Goal: Transaction & Acquisition: Obtain resource

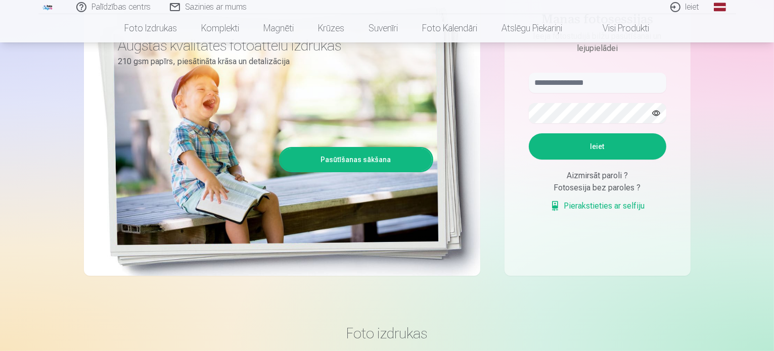
scroll to position [101, 0]
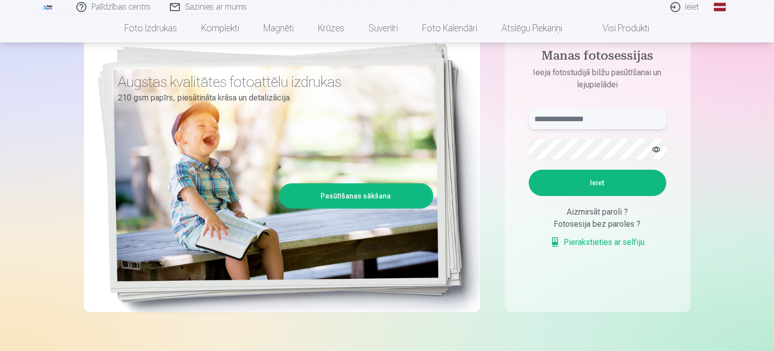
click at [542, 118] on input "text" at bounding box center [598, 119] width 138 height 20
type input "**********"
click at [610, 178] on button "Ieiet" at bounding box center [598, 183] width 138 height 26
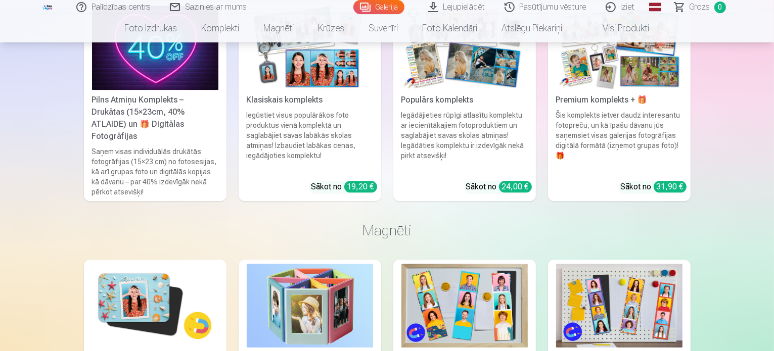
scroll to position [2334, 0]
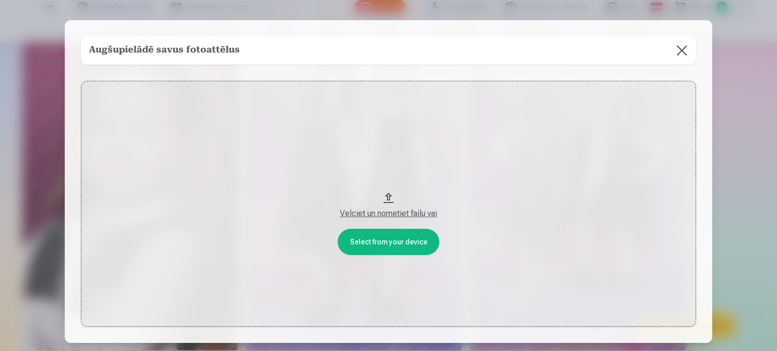
click at [681, 48] on button at bounding box center [681, 50] width 28 height 28
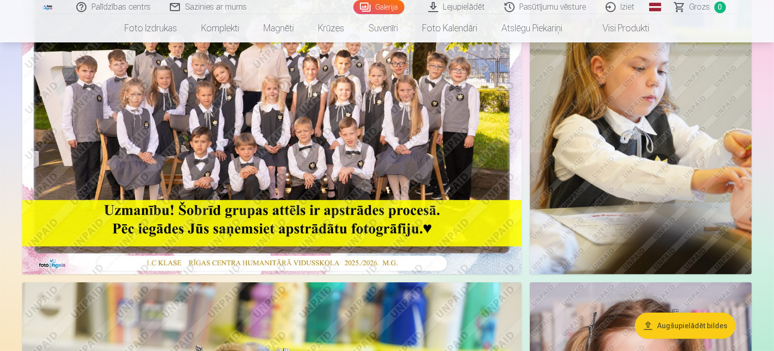
scroll to position [65, 0]
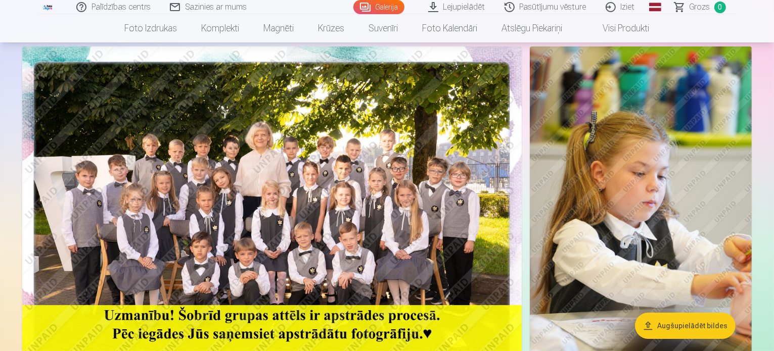
click at [697, 324] on button "Augšupielādēt bildes" at bounding box center [685, 326] width 101 height 26
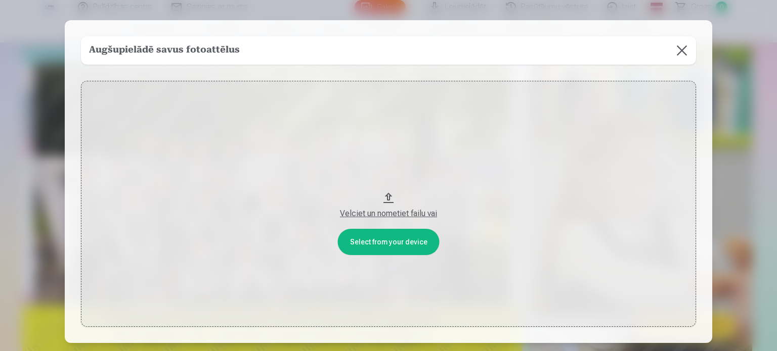
click at [683, 49] on button at bounding box center [681, 50] width 28 height 28
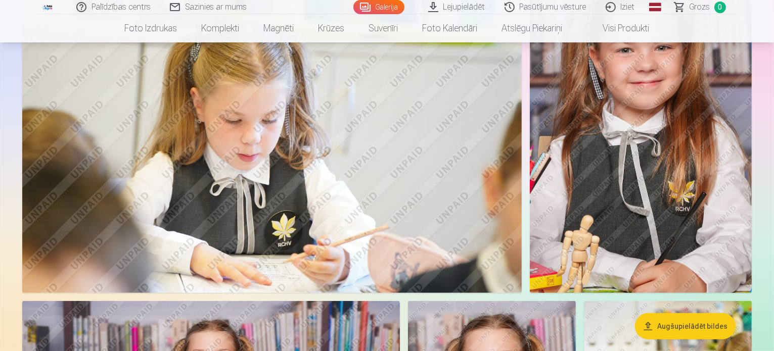
scroll to position [469, 0]
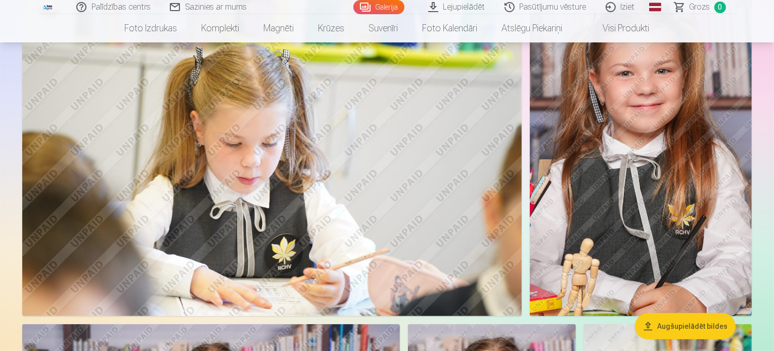
click at [622, 173] on img at bounding box center [641, 149] width 222 height 333
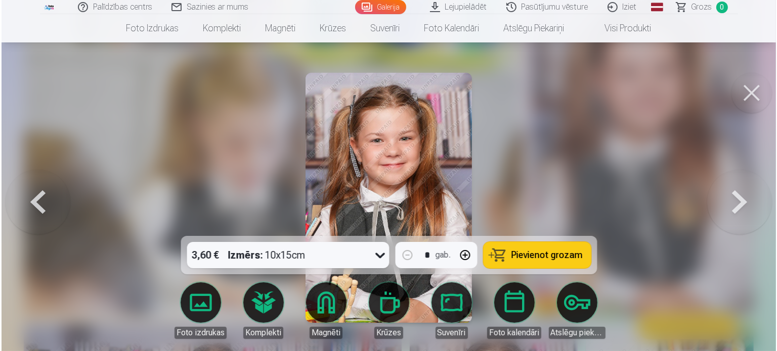
scroll to position [470, 0]
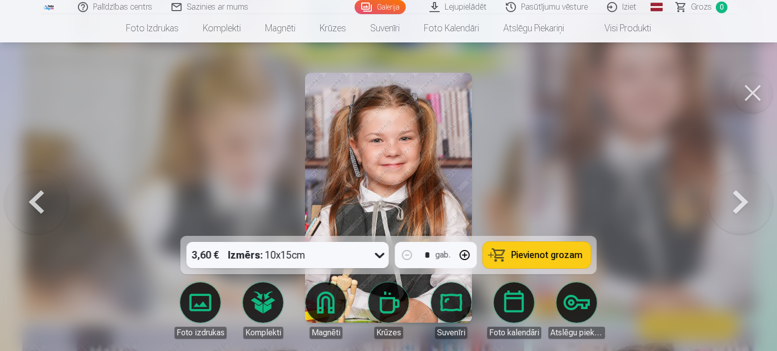
click at [751, 88] on button at bounding box center [752, 93] width 40 height 40
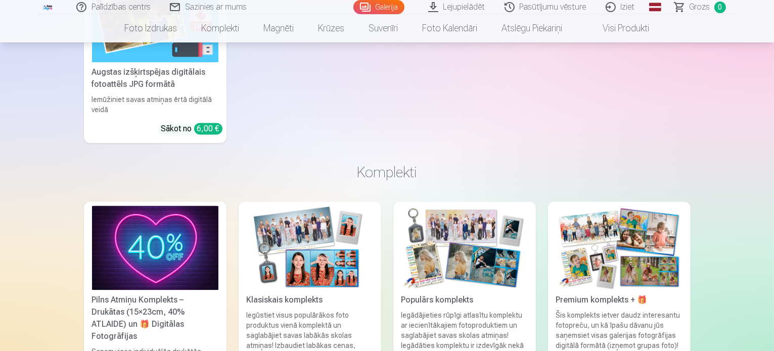
scroll to position [2275, 0]
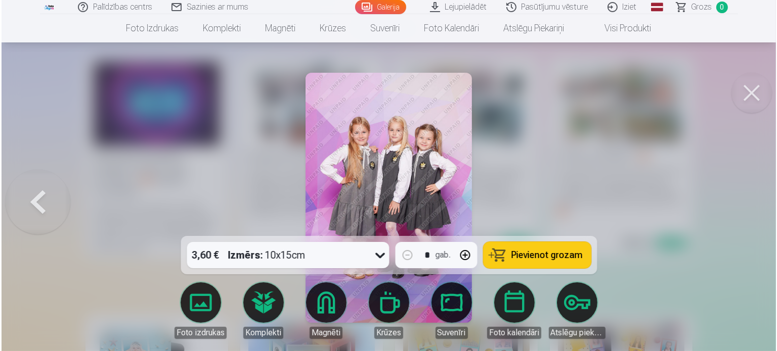
scroll to position [2282, 0]
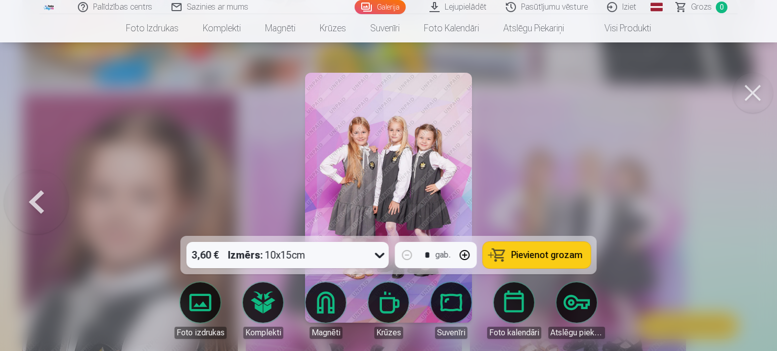
click at [756, 93] on button at bounding box center [752, 93] width 40 height 40
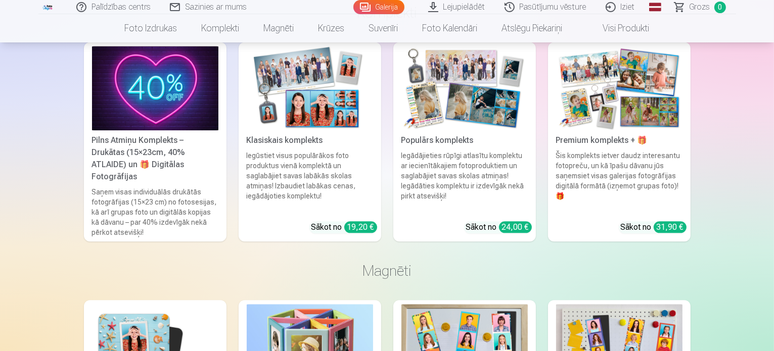
scroll to position [2326, 0]
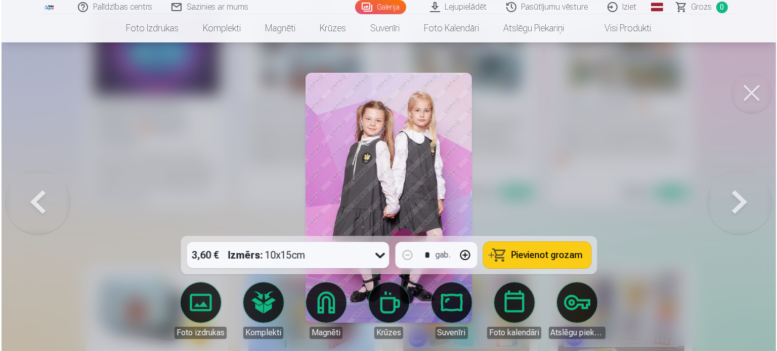
scroll to position [2332, 0]
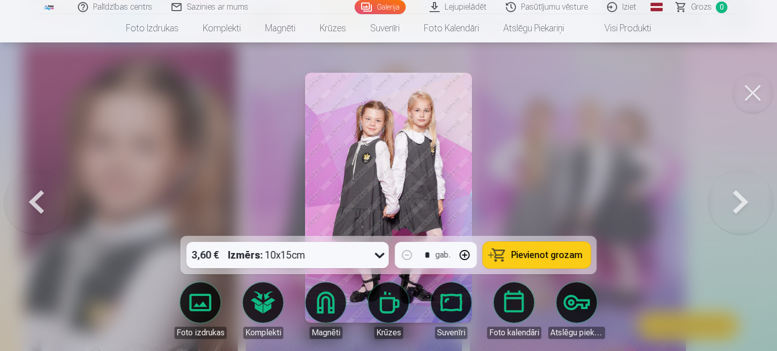
click at [751, 91] on button at bounding box center [752, 93] width 40 height 40
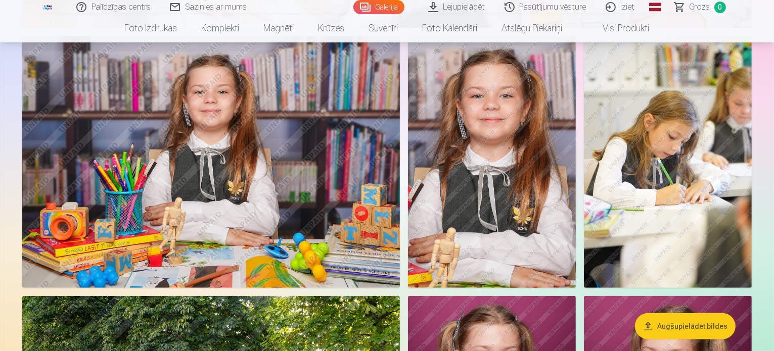
scroll to position [708, 0]
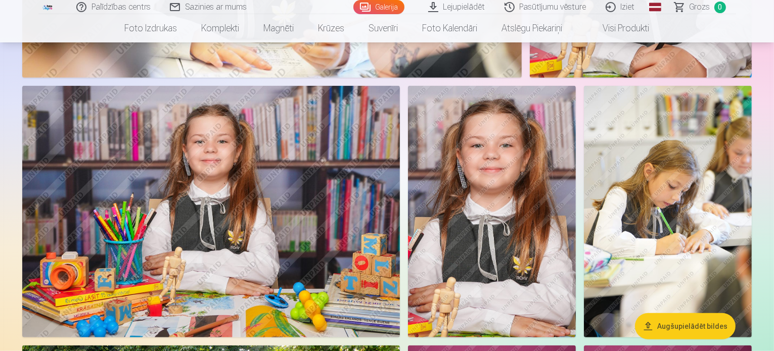
click at [576, 216] on img at bounding box center [492, 212] width 168 height 252
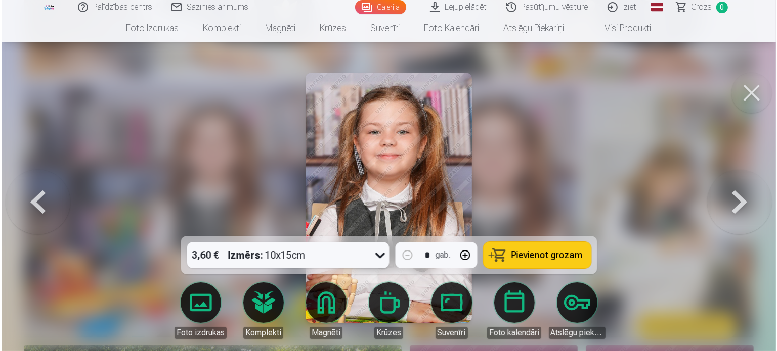
scroll to position [709, 0]
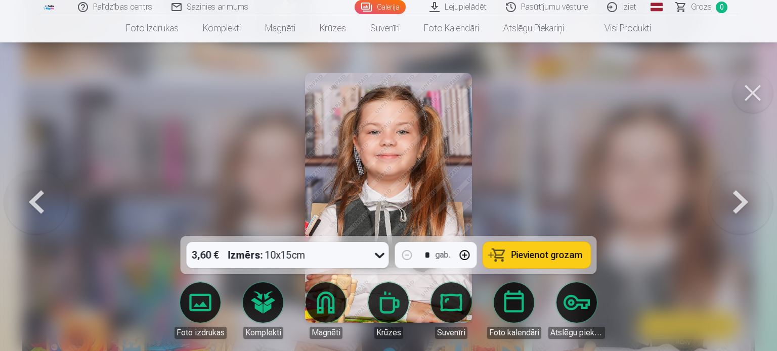
click at [755, 91] on button at bounding box center [752, 93] width 40 height 40
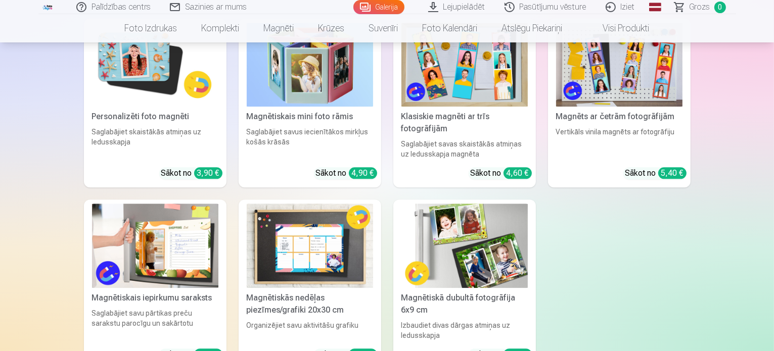
scroll to position [2680, 0]
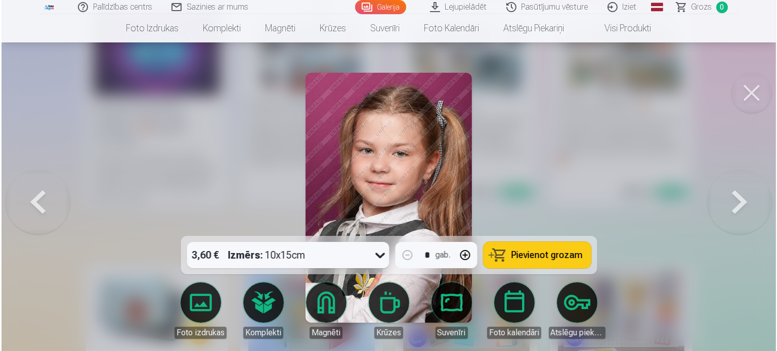
scroll to position [2332, 0]
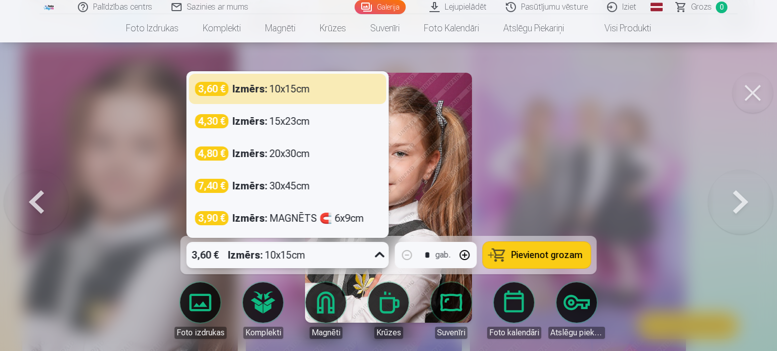
click at [378, 255] on icon at bounding box center [380, 255] width 16 height 16
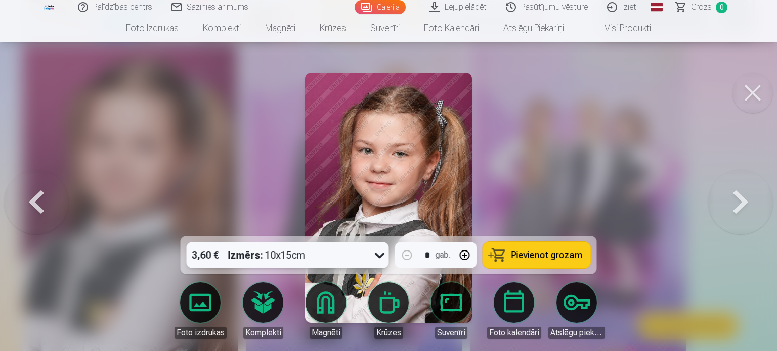
click at [738, 202] on button at bounding box center [740, 198] width 65 height 56
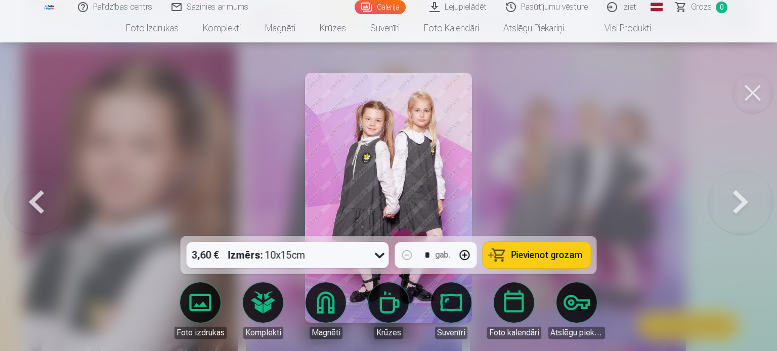
click at [738, 202] on button at bounding box center [740, 198] width 65 height 56
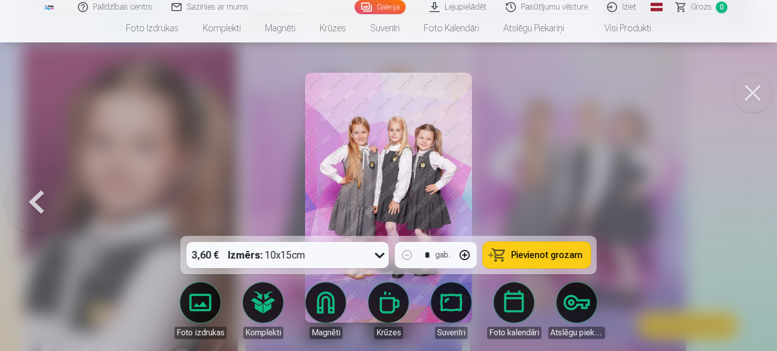
click at [34, 195] on button at bounding box center [36, 198] width 65 height 56
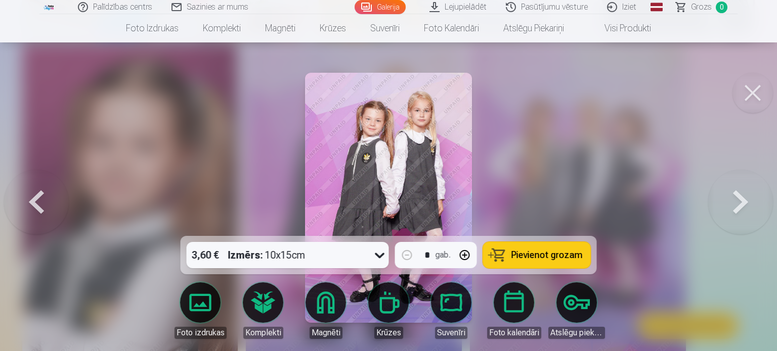
click at [34, 195] on button at bounding box center [36, 198] width 65 height 56
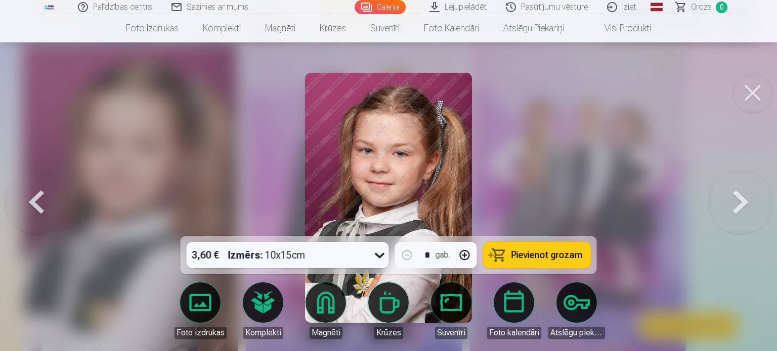
click at [34, 195] on button at bounding box center [36, 198] width 65 height 56
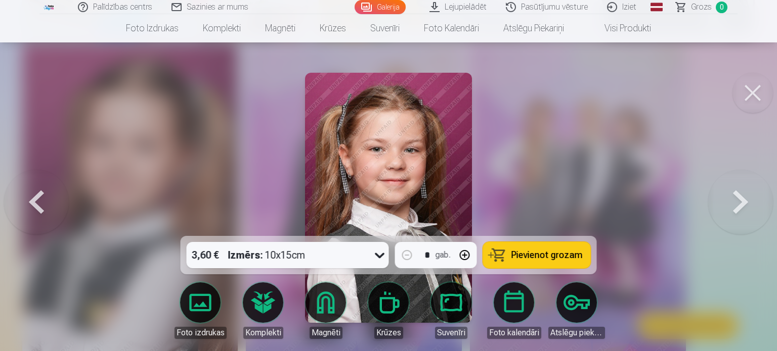
click at [34, 195] on button at bounding box center [36, 198] width 65 height 56
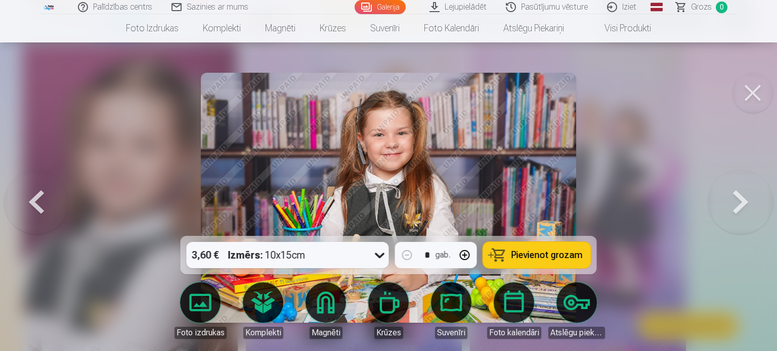
click at [34, 195] on button at bounding box center [36, 198] width 65 height 56
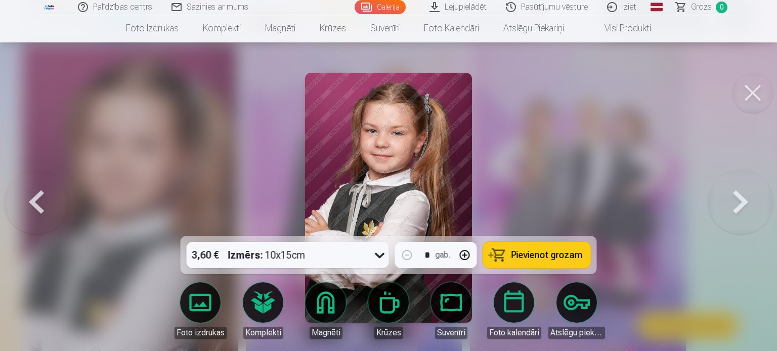
click at [34, 195] on button at bounding box center [36, 198] width 65 height 56
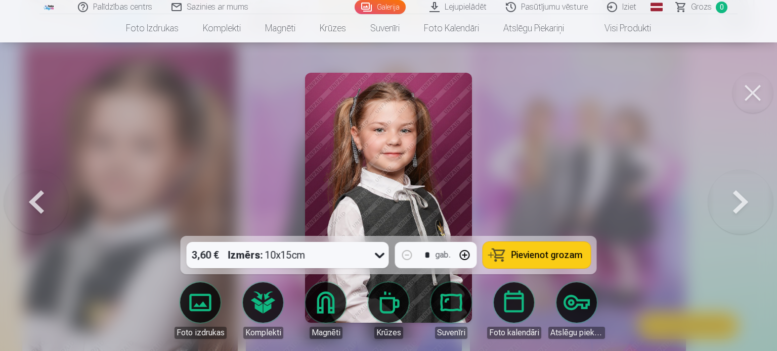
click at [34, 195] on button at bounding box center [36, 198] width 65 height 56
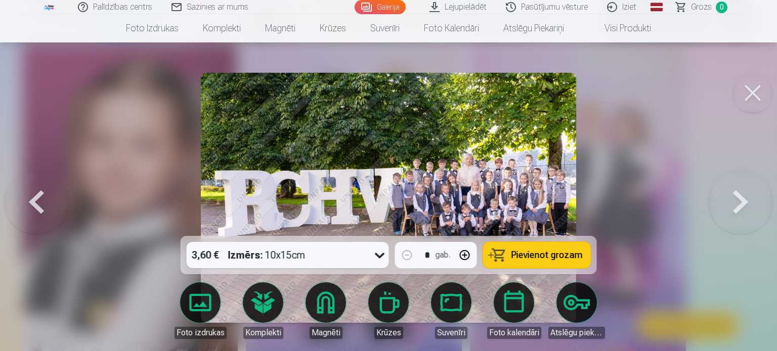
click at [34, 195] on button at bounding box center [36, 198] width 65 height 56
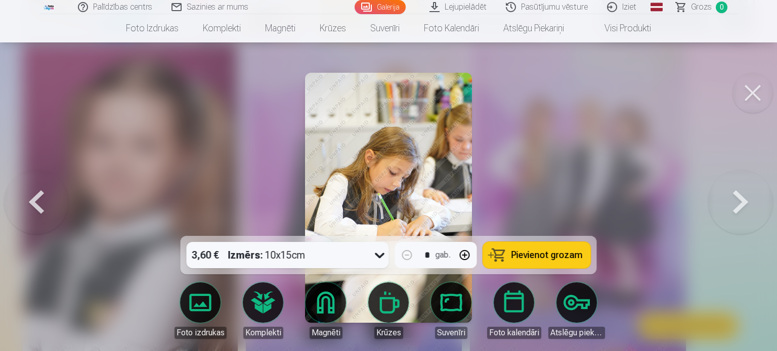
click at [34, 195] on button at bounding box center [36, 198] width 65 height 56
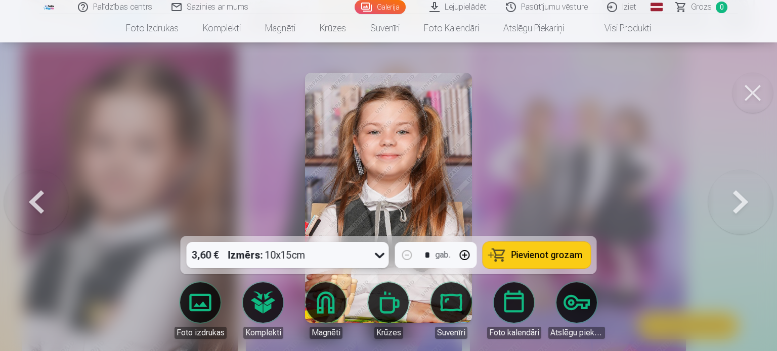
click at [34, 195] on button at bounding box center [36, 198] width 65 height 56
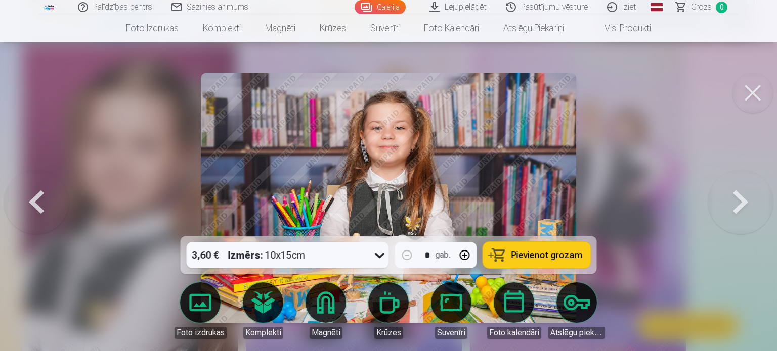
click at [34, 195] on button at bounding box center [36, 198] width 65 height 56
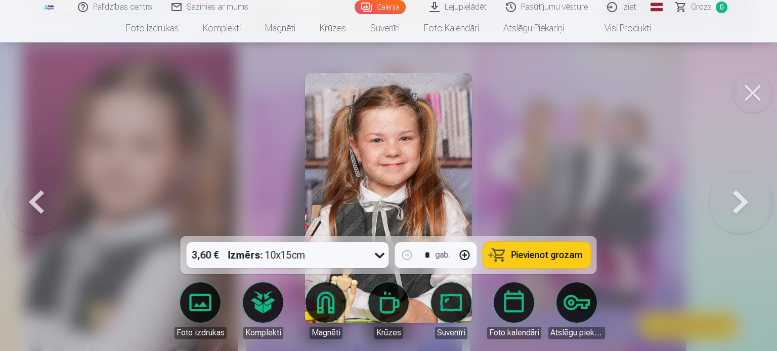
click at [34, 195] on button at bounding box center [36, 198] width 65 height 56
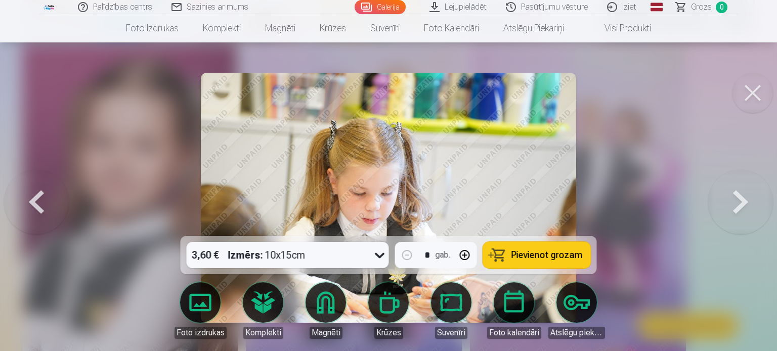
click at [34, 195] on button at bounding box center [36, 198] width 65 height 56
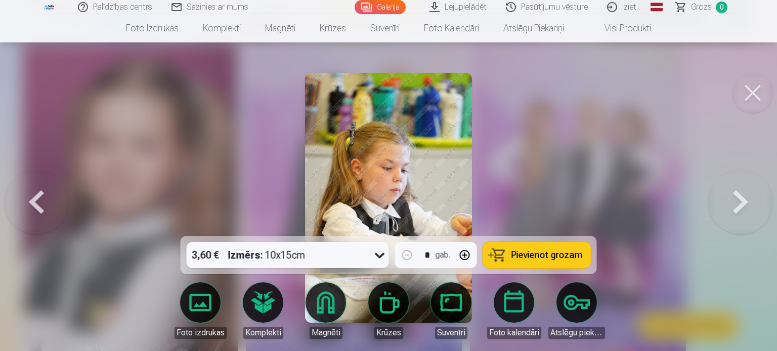
click at [34, 195] on button at bounding box center [36, 198] width 65 height 56
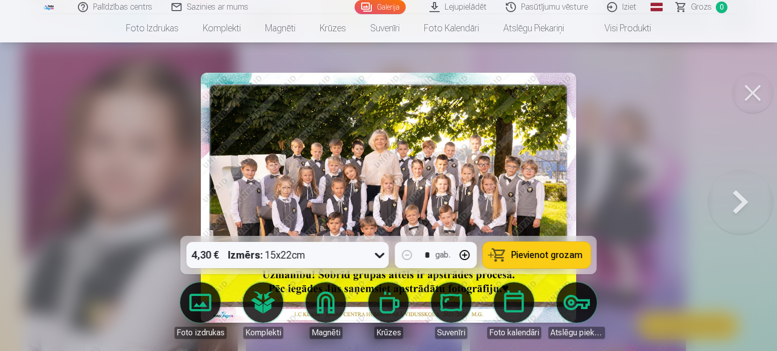
click at [755, 92] on button at bounding box center [752, 93] width 40 height 40
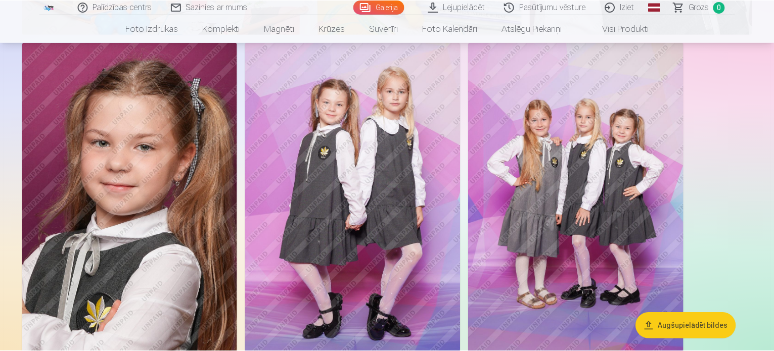
scroll to position [2326, 0]
